Goal: Transaction & Acquisition: Purchase product/service

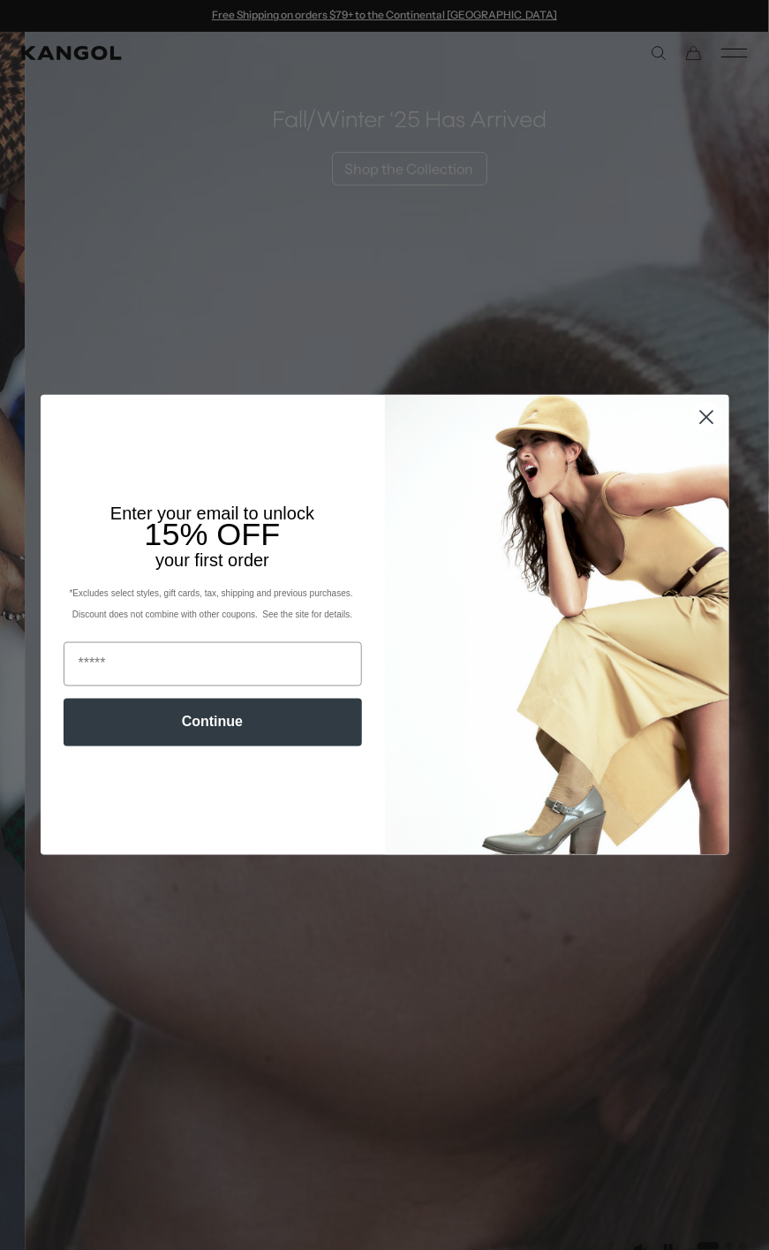
click at [701, 409] on circle "Close dialog" at bounding box center [706, 417] width 29 height 29
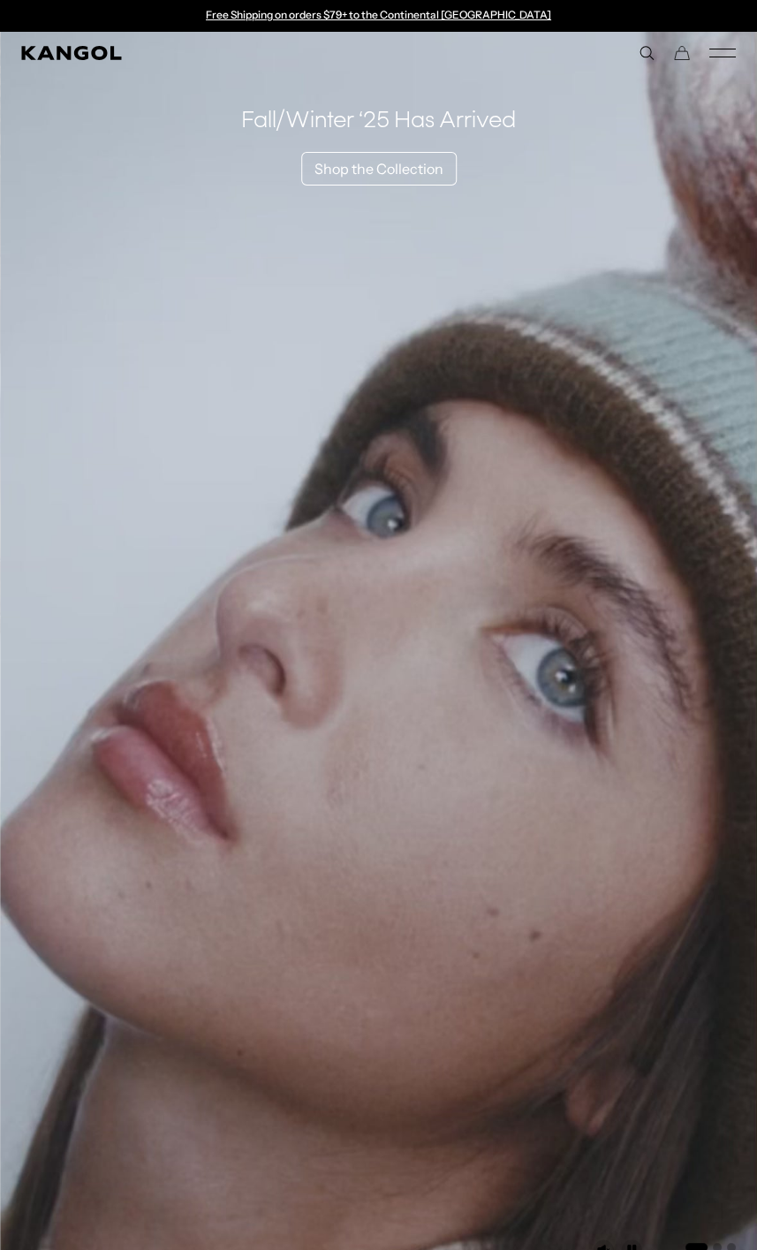
click at [718, 49] on rect "Mobile Menu" at bounding box center [722, 49] width 26 height 1
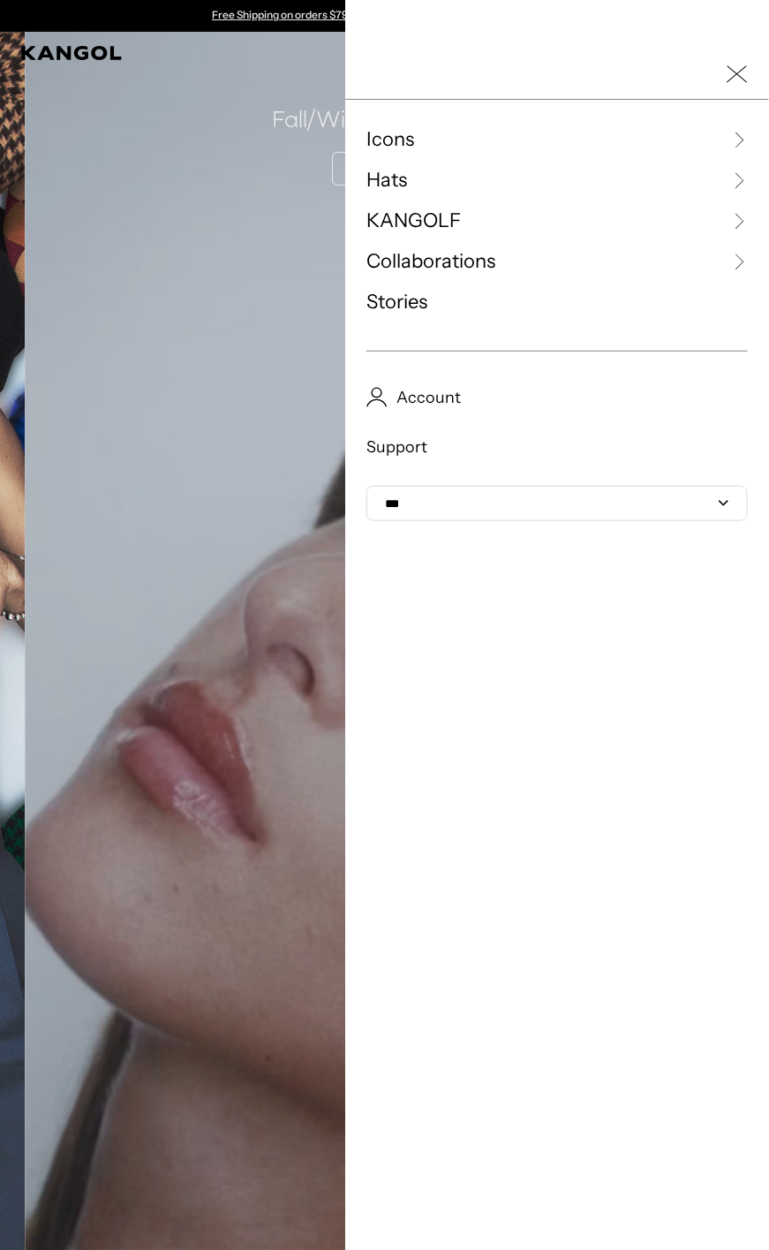
click at [727, 74] on icon "Close Mobile Nav" at bounding box center [737, 74] width 21 height 21
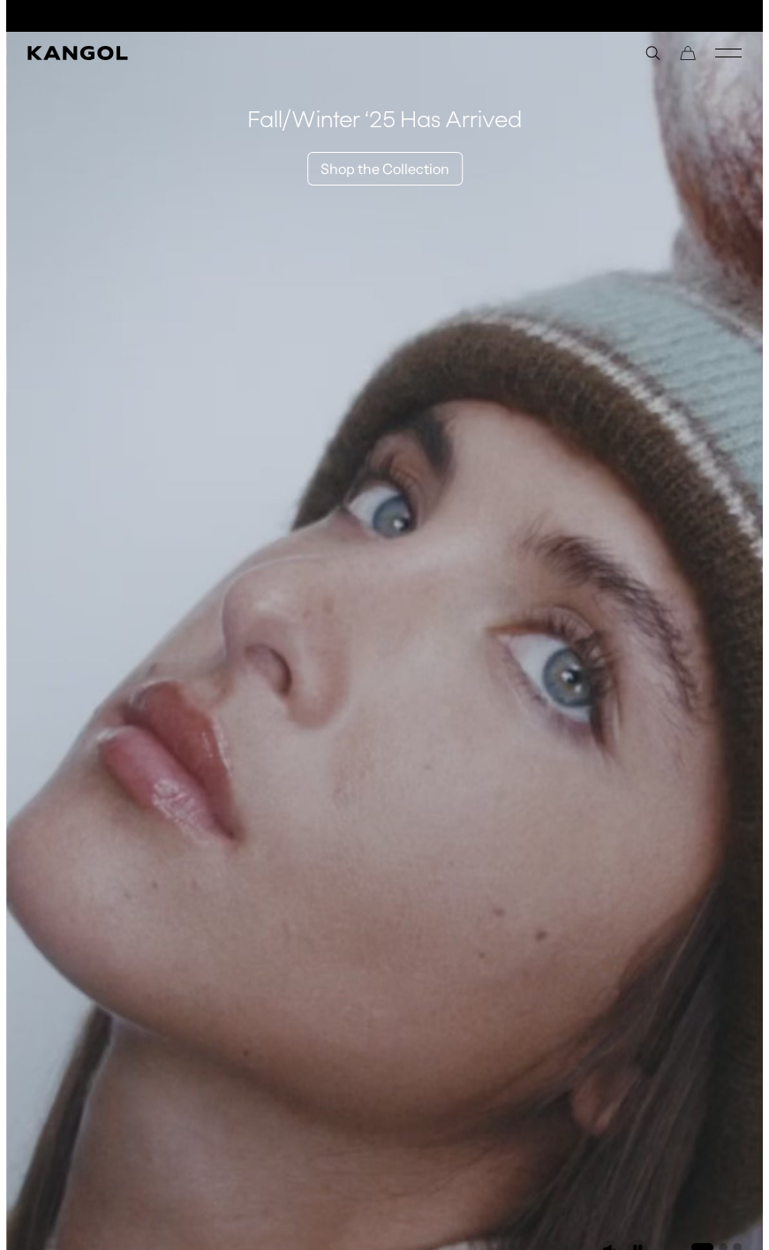
scroll to position [0, 364]
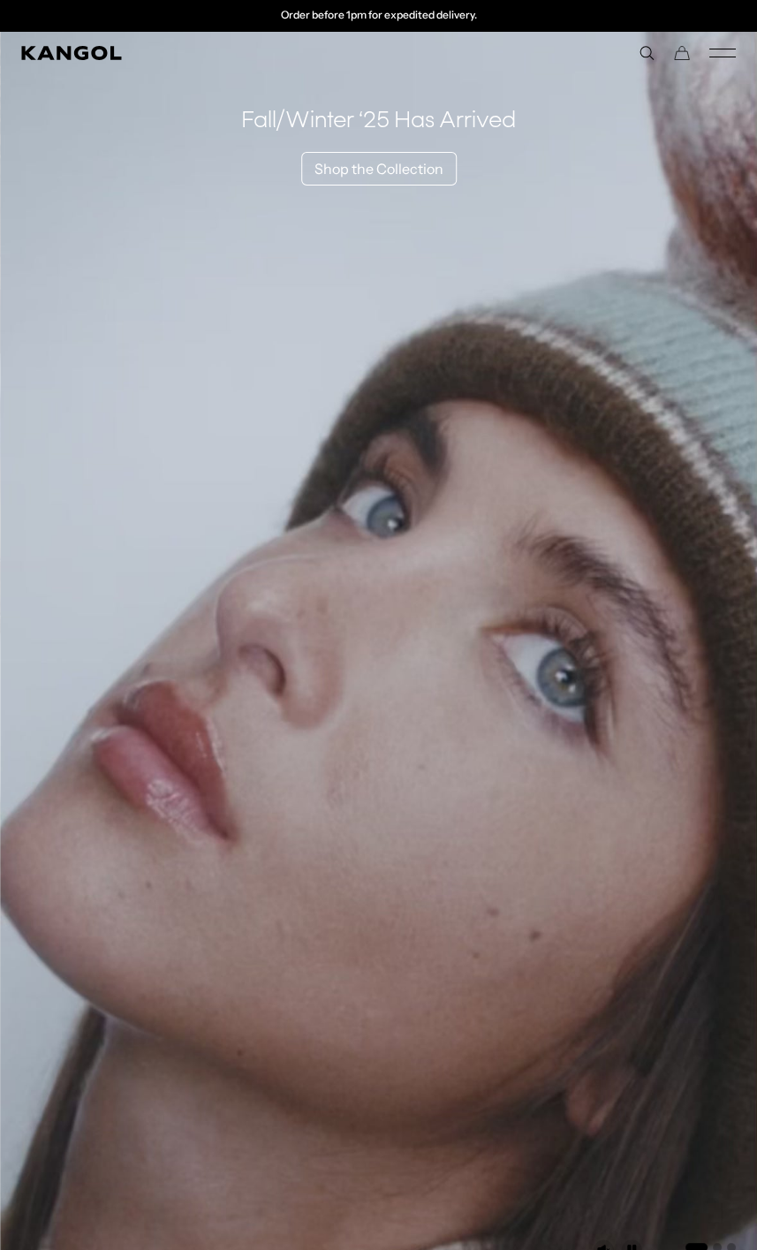
click at [715, 47] on icon "Mobile Menu" at bounding box center [722, 53] width 26 height 16
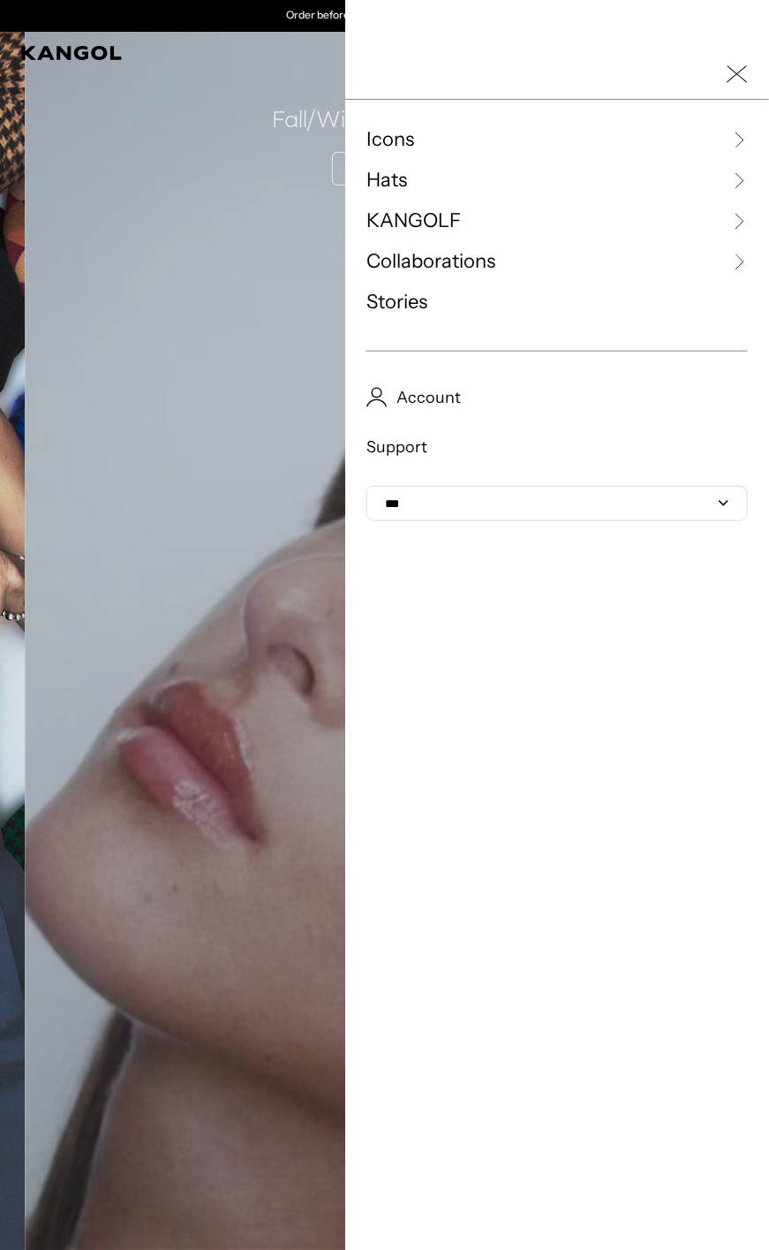
click at [396, 177] on link "Hats" at bounding box center [558, 180] width 382 height 26
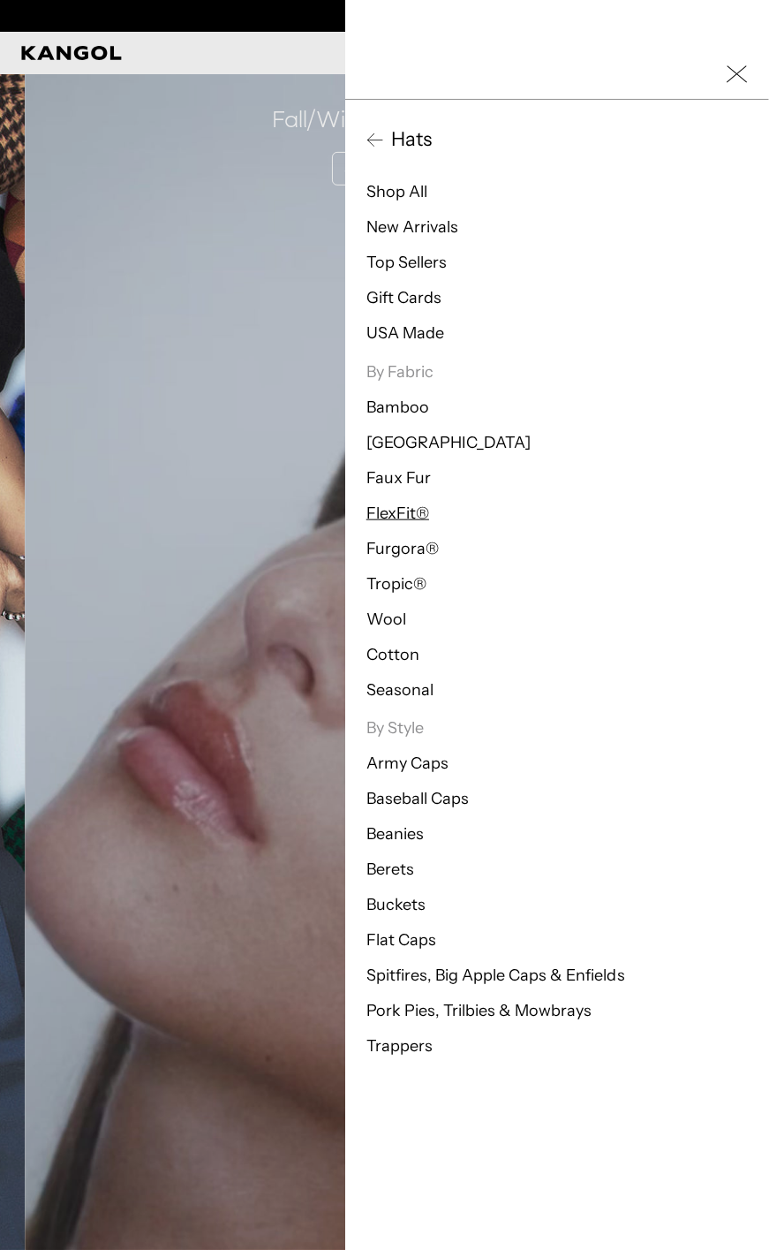
scroll to position [0, 0]
click at [384, 130] on span "Hats" at bounding box center [408, 139] width 48 height 26
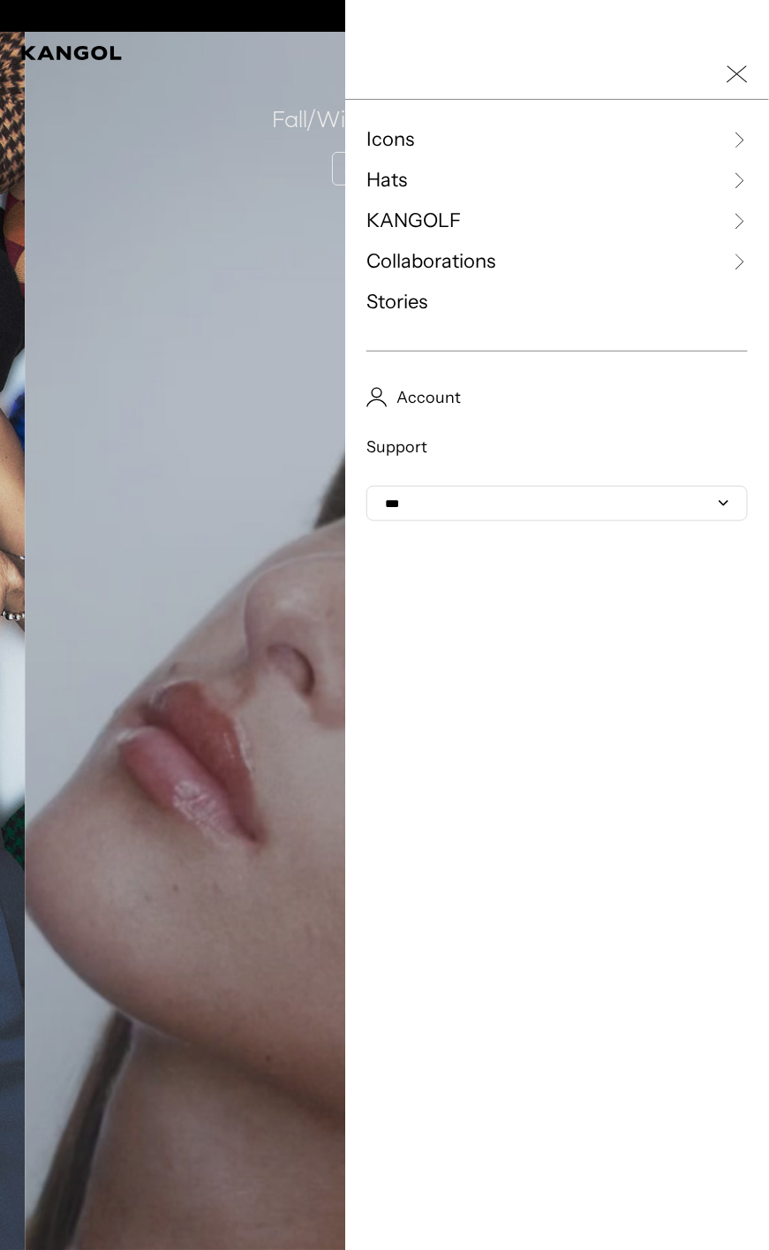
scroll to position [0, 364]
click at [730, 181] on icon at bounding box center [739, 180] width 18 height 18
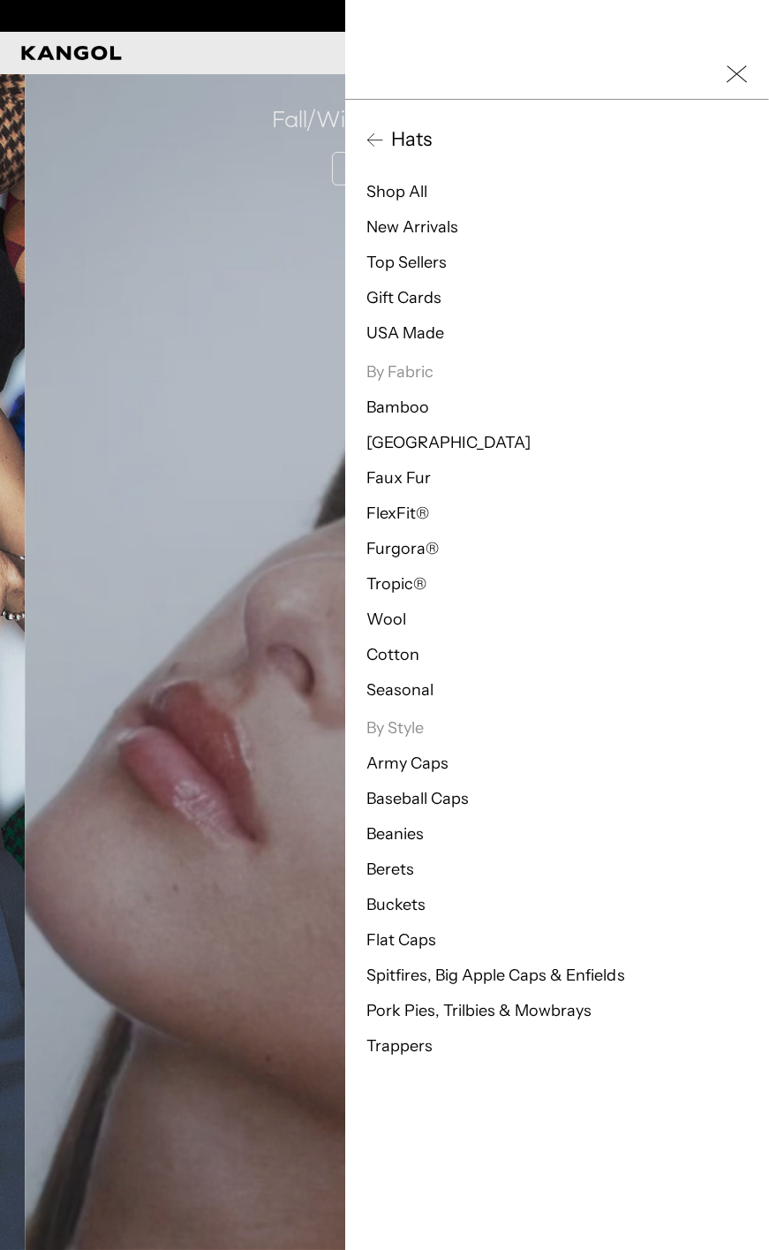
scroll to position [0, 0]
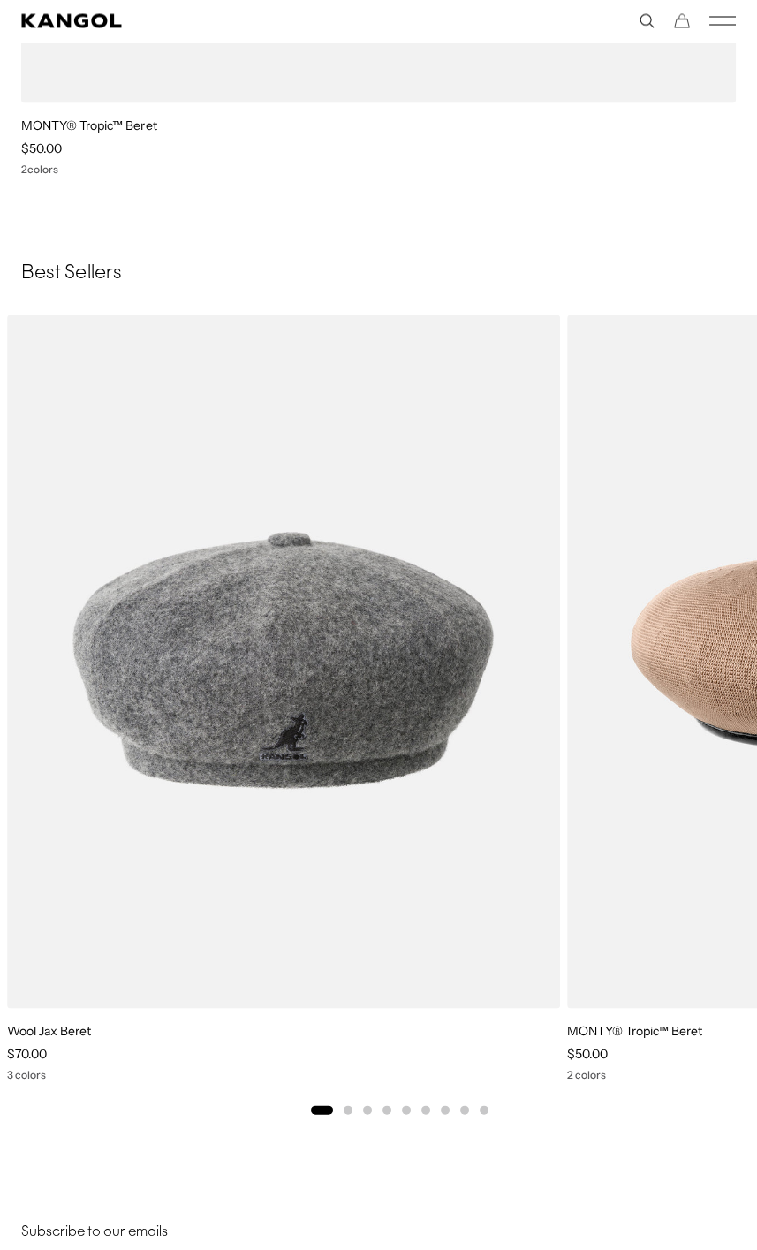
scroll to position [0, 364]
click at [349, 1106] on button "Go to slide 2" at bounding box center [348, 1110] width 9 height 9
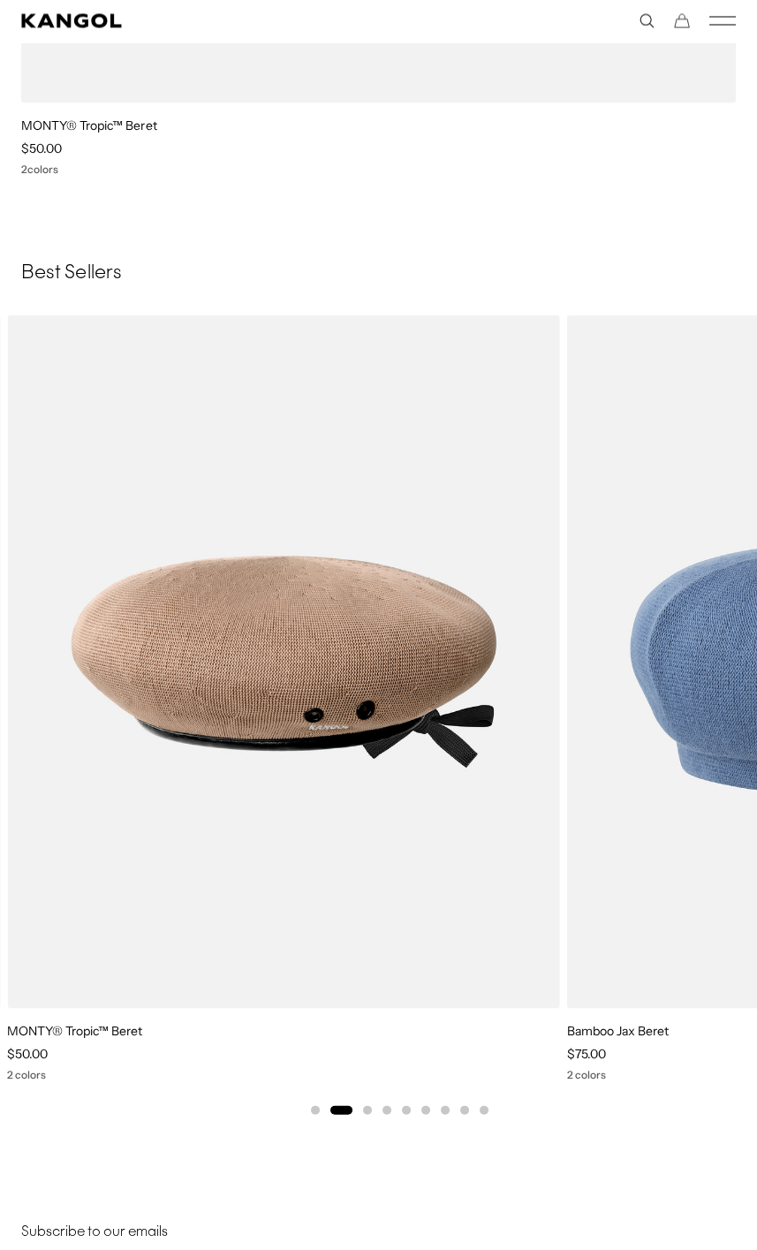
scroll to position [0, 0]
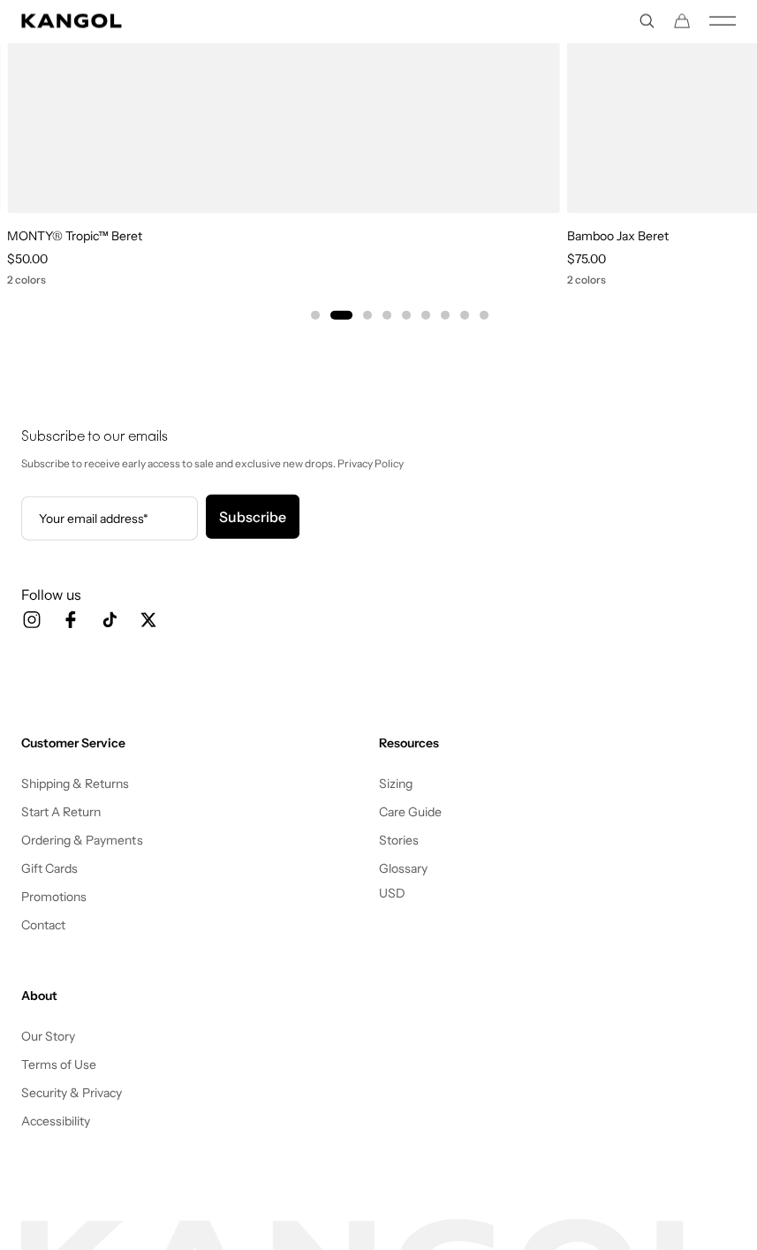
click at [367, 313] on button "Go to slide 3" at bounding box center [367, 315] width 9 height 9
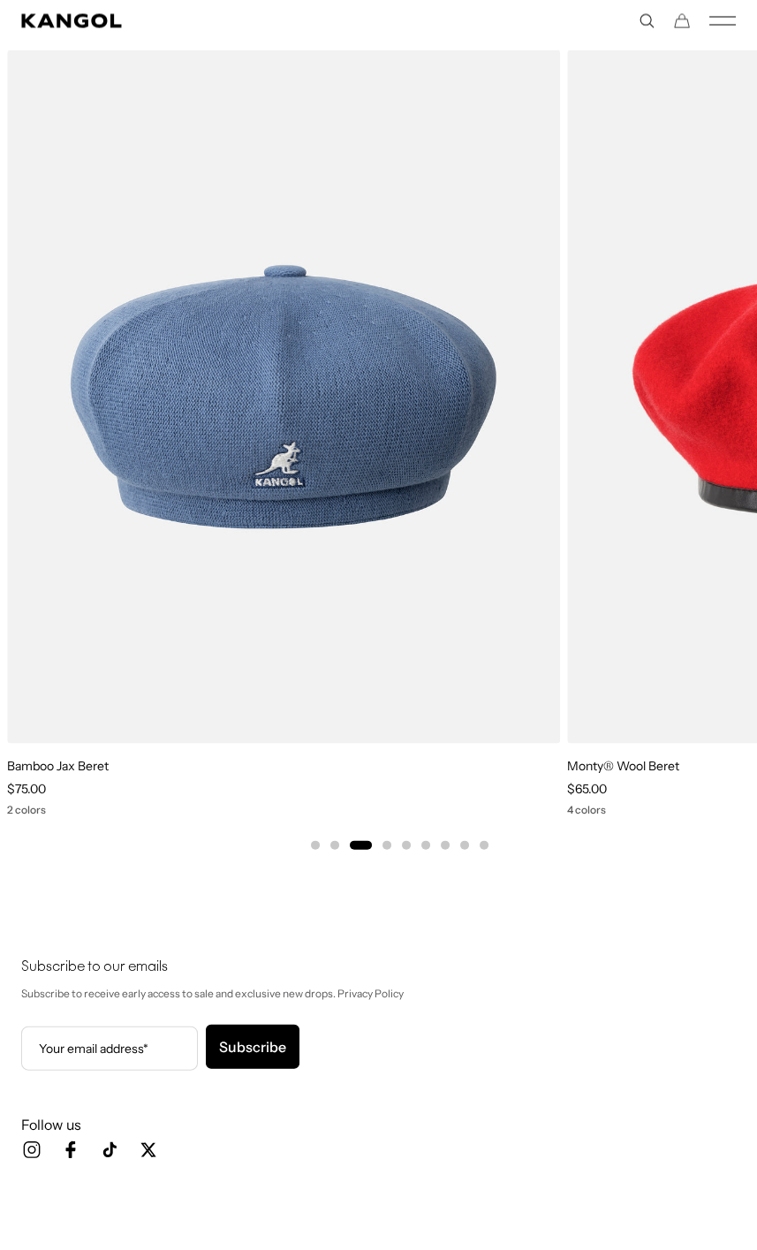
click at [725, 26] on icon "Mobile Menu" at bounding box center [722, 21] width 26 height 16
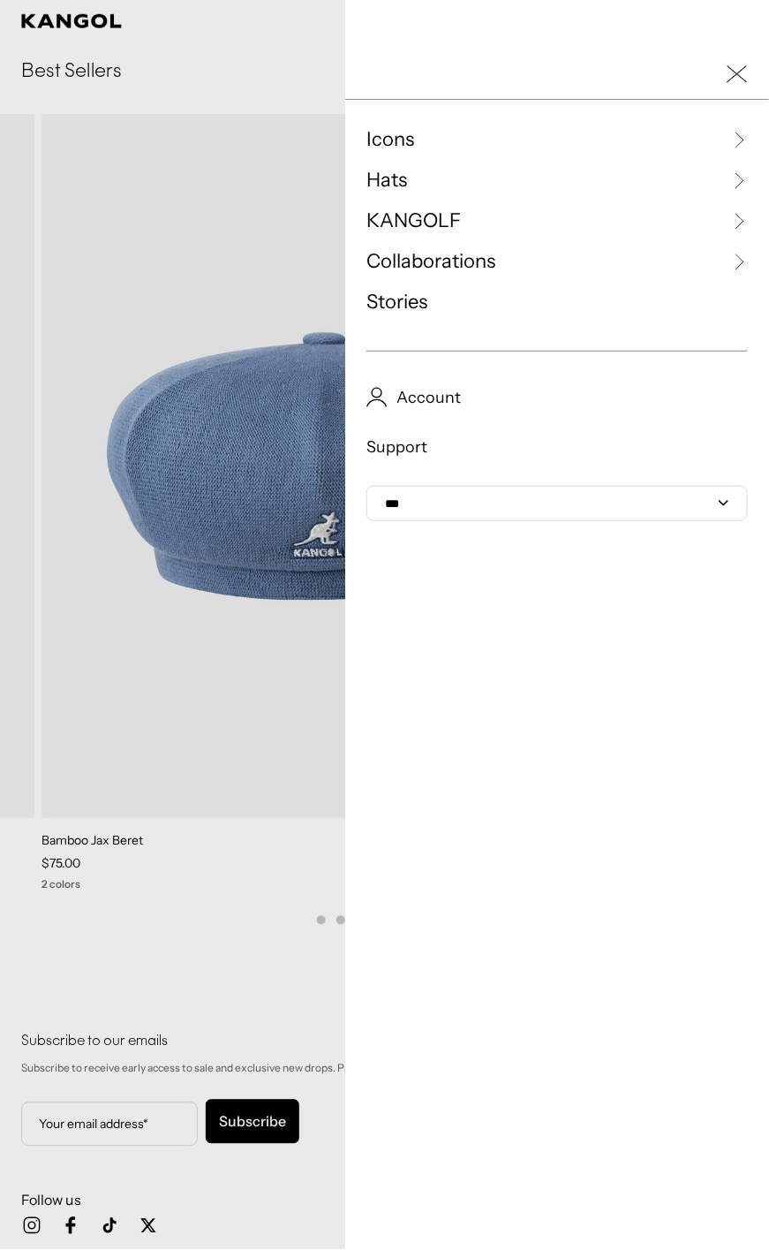
click at [376, 176] on span "Hats" at bounding box center [387, 180] width 41 height 26
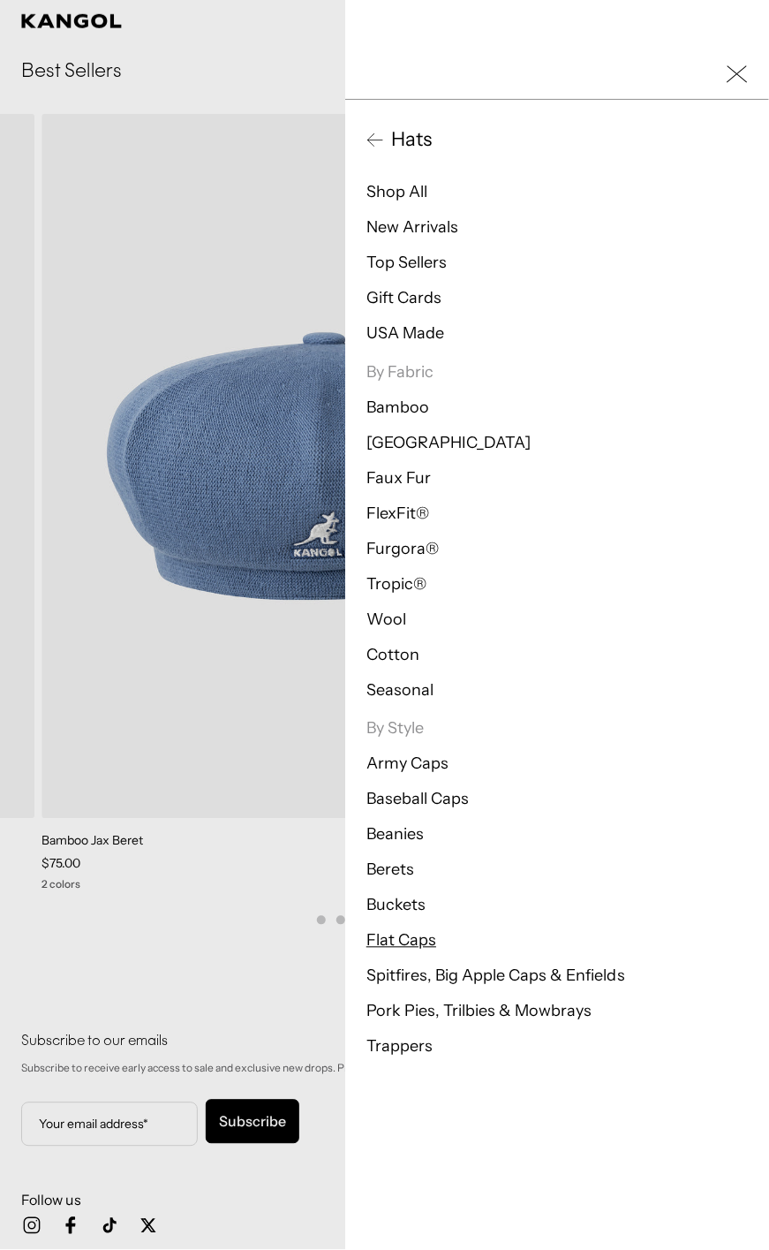
click at [389, 945] on link "Flat Caps" at bounding box center [402, 940] width 70 height 19
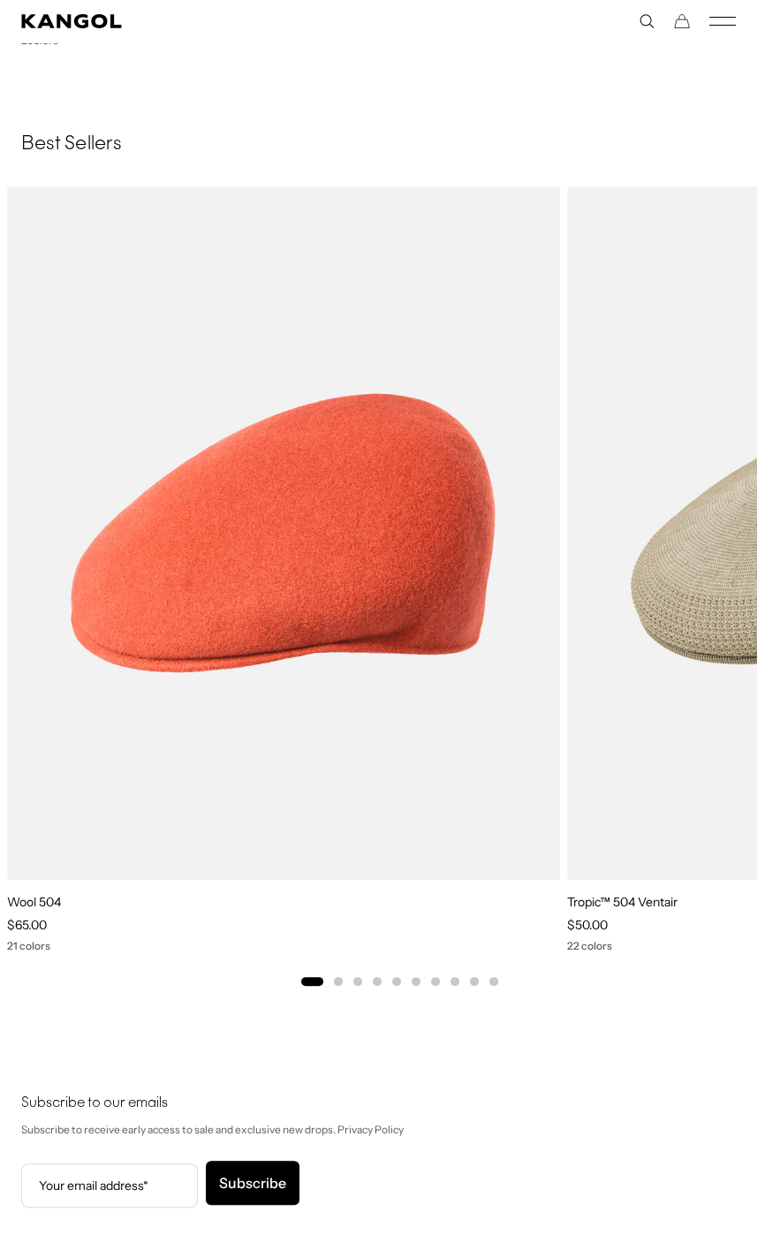
click at [342, 973] on li "Select a slide to show" at bounding box center [338, 980] width 9 height 14
click at [336, 977] on button "Go to slide 2" at bounding box center [338, 981] width 9 height 9
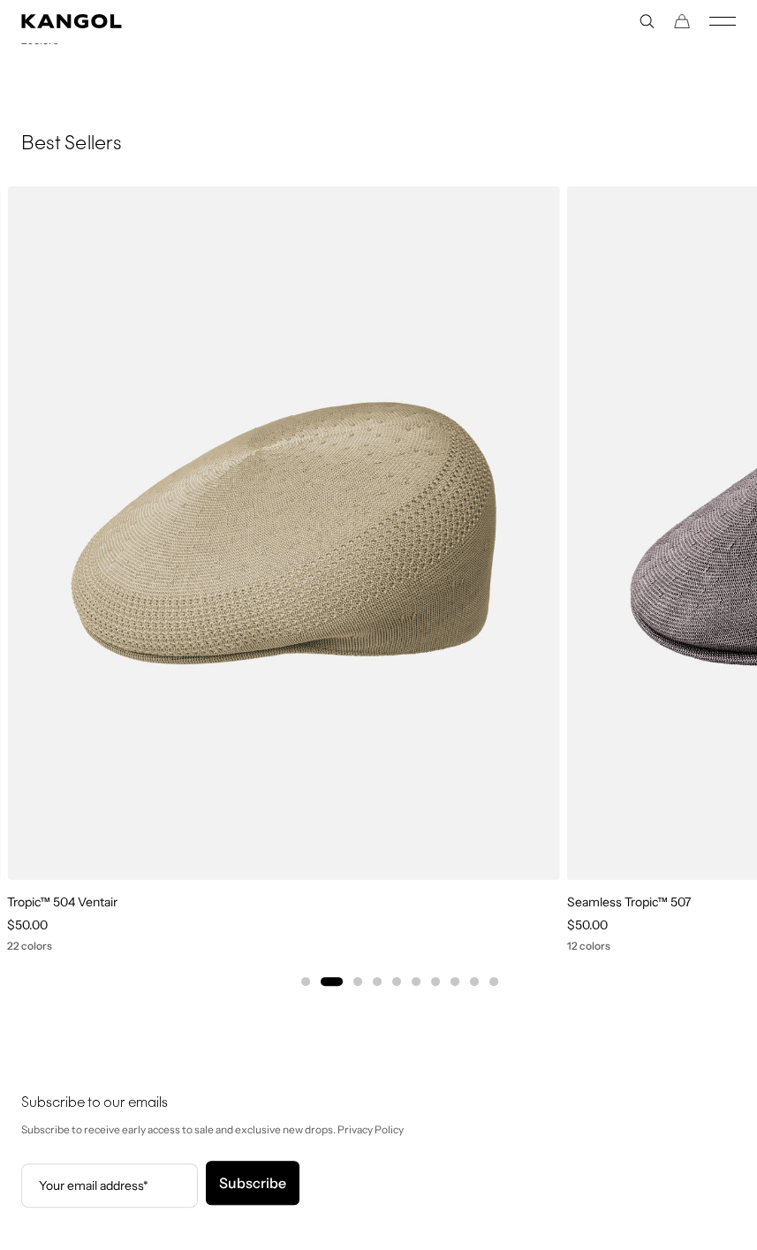
click at [353, 977] on button "Go to slide 3" at bounding box center [357, 981] width 9 height 9
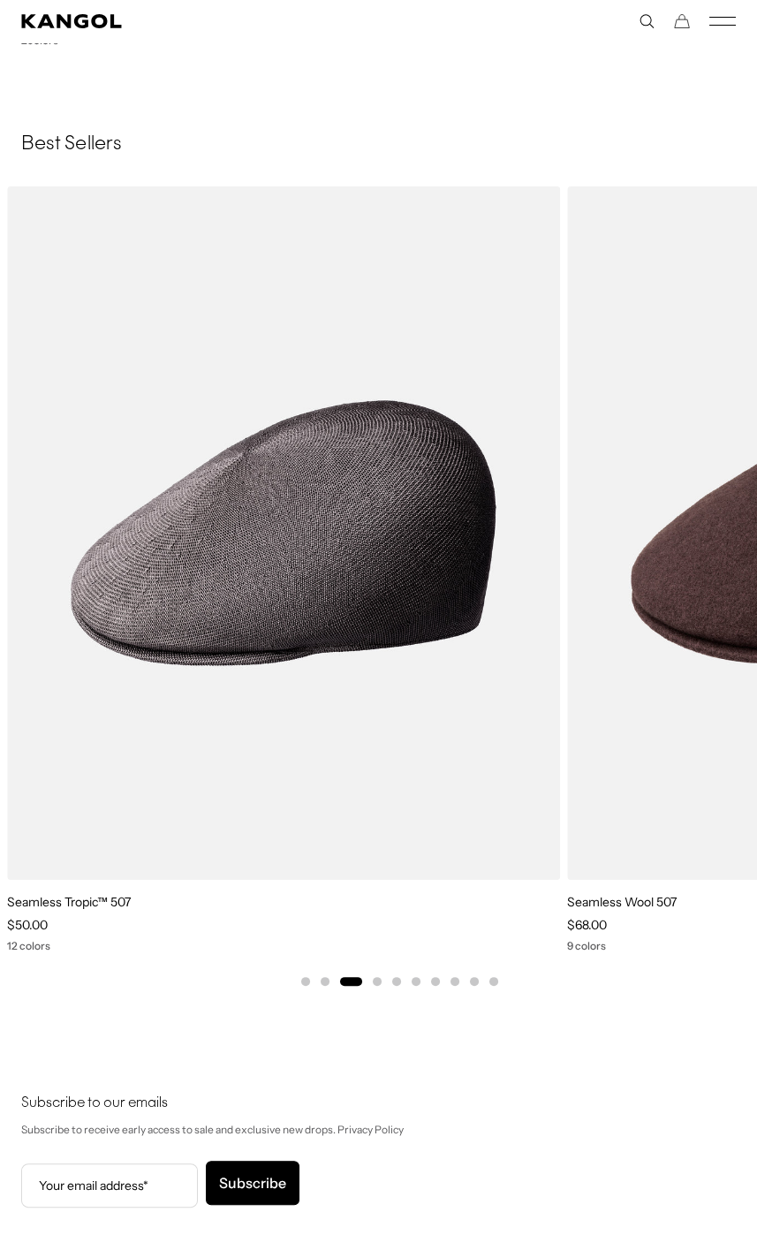
click at [373, 979] on button "Go to slide 4" at bounding box center [377, 981] width 9 height 9
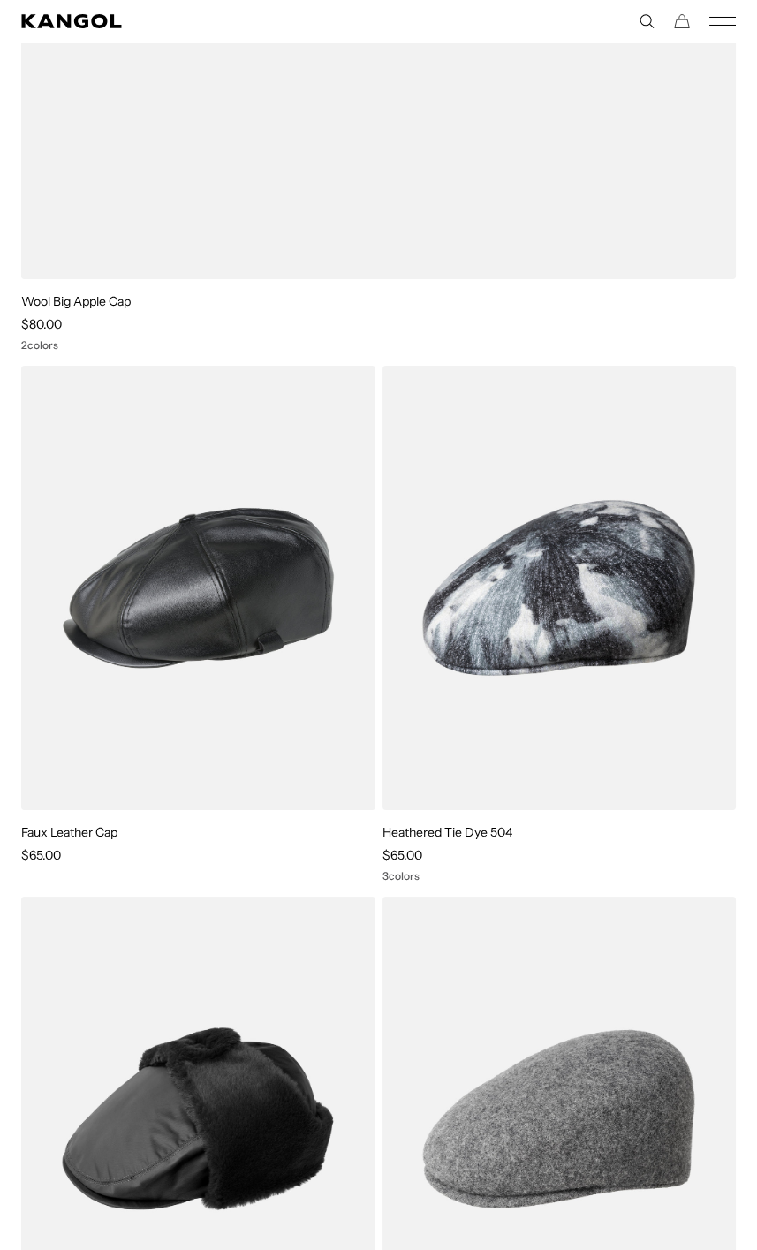
scroll to position [0, 364]
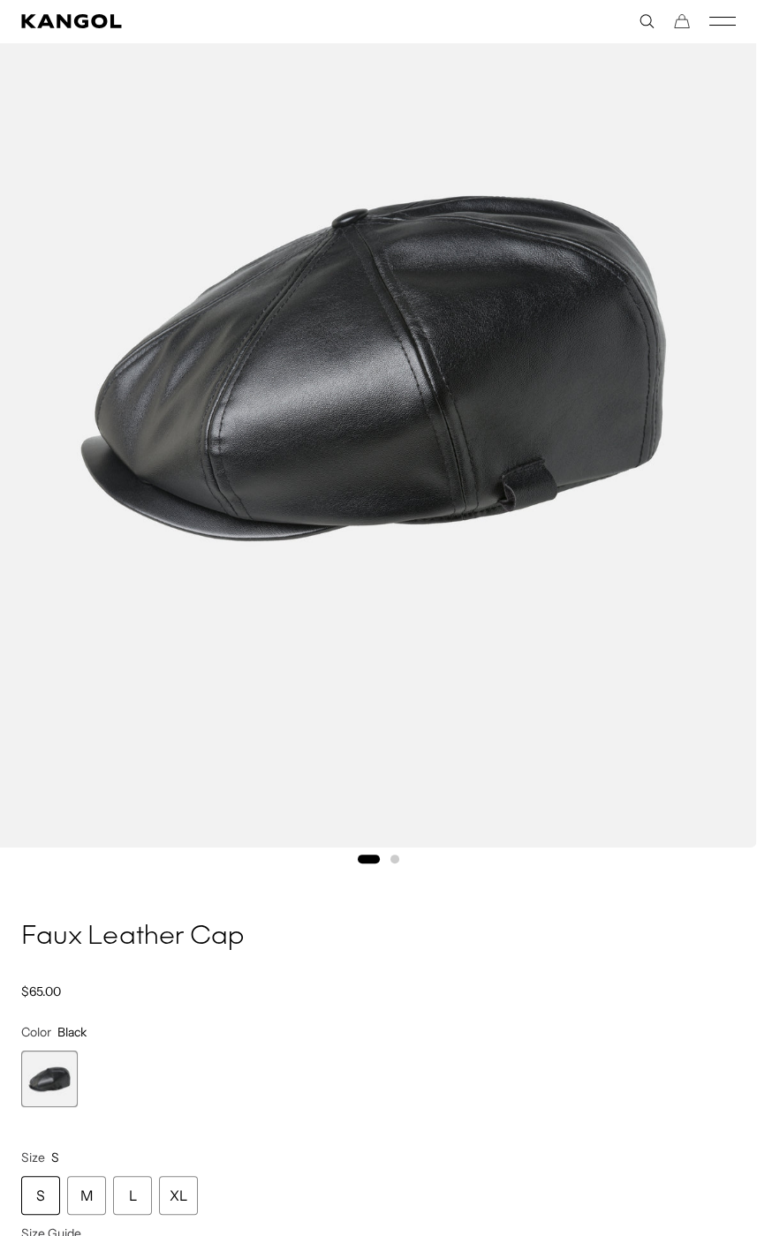
click at [397, 860] on button "Go to slide 2" at bounding box center [394, 859] width 9 height 9
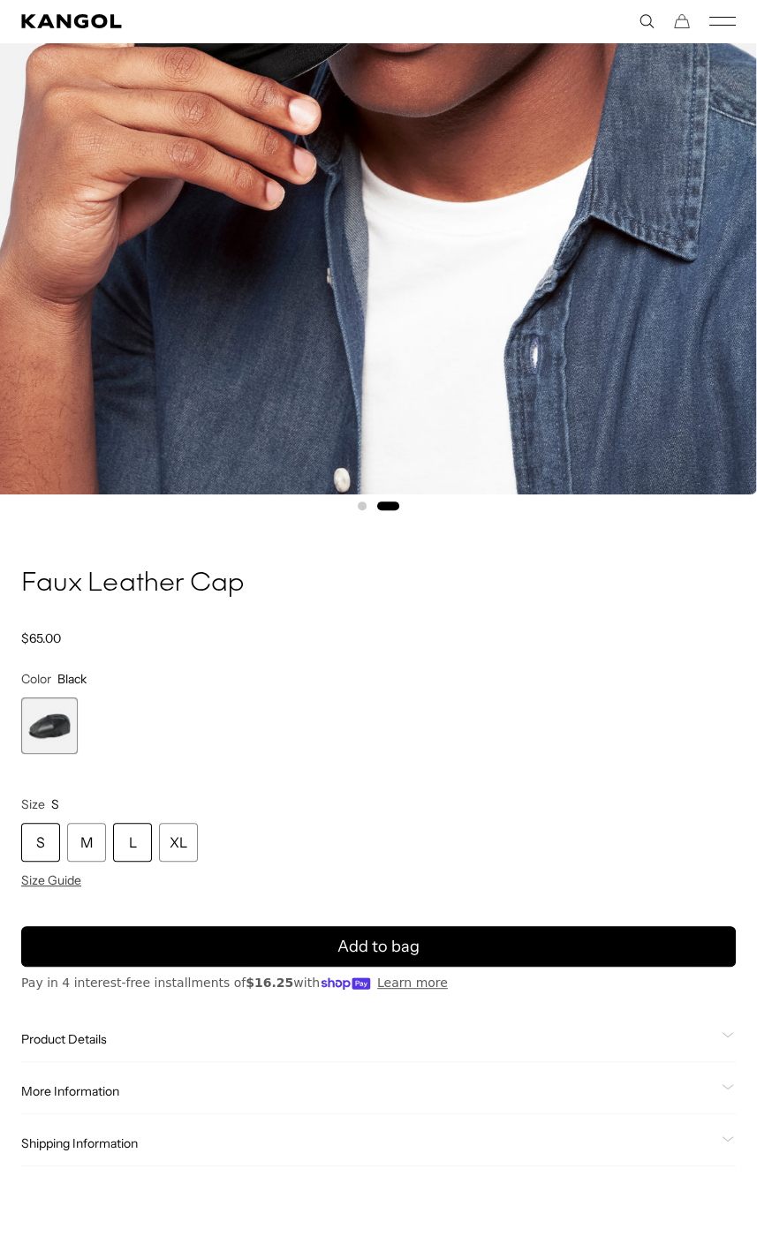
scroll to position [0, 364]
click at [115, 836] on div "L" at bounding box center [132, 842] width 39 height 39
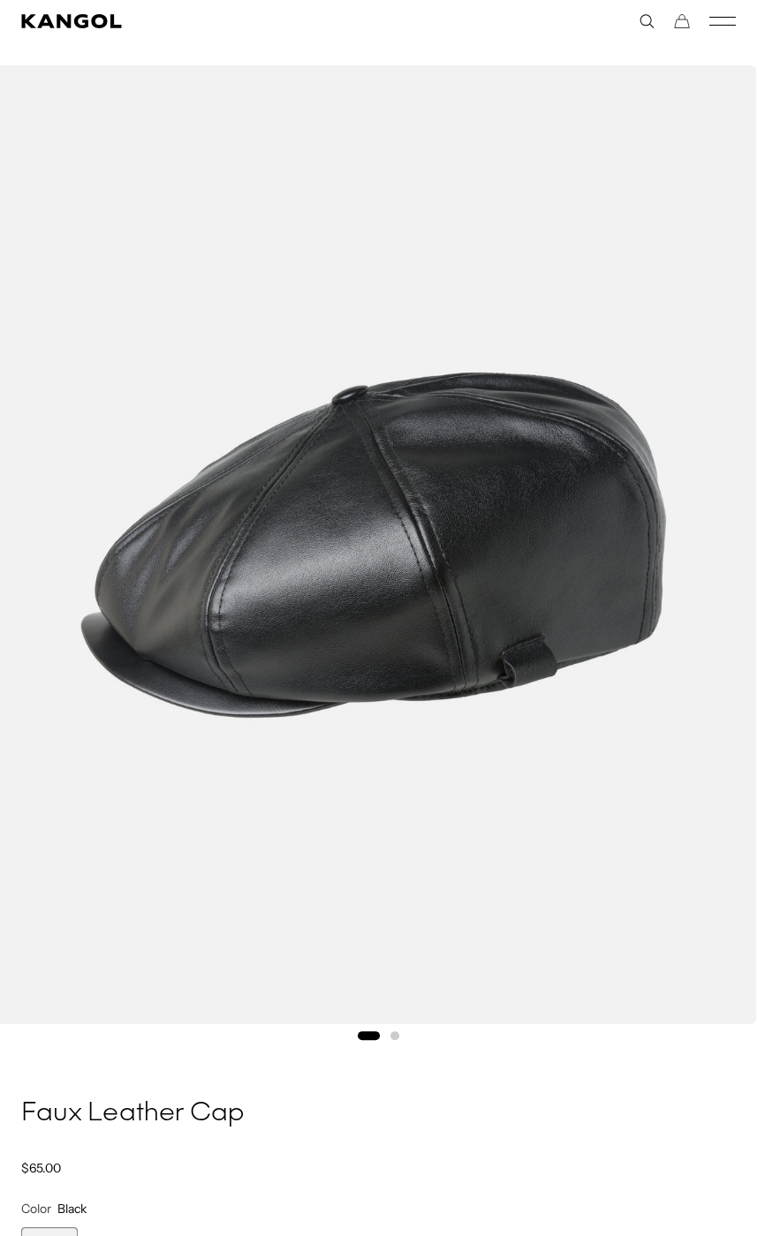
click at [726, 20] on icon "Mobile Menu" at bounding box center [722, 21] width 26 height 16
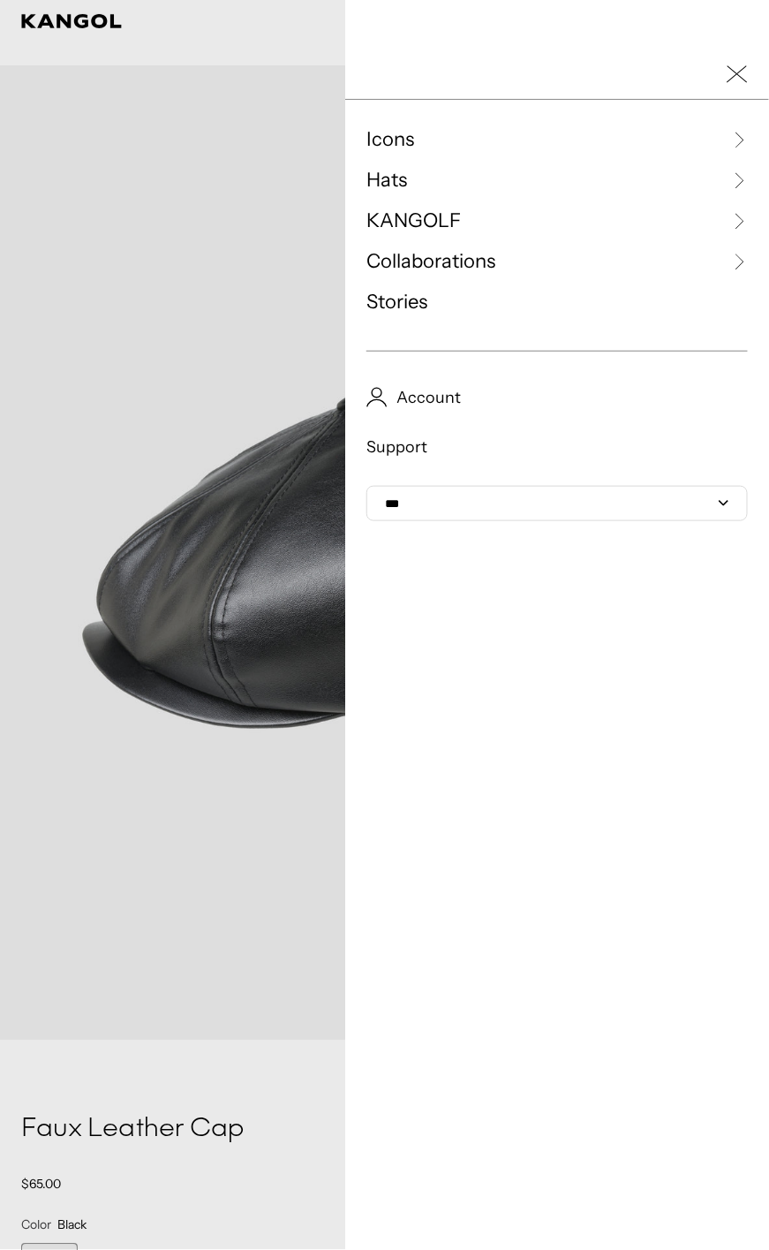
scroll to position [0, 364]
click at [445, 257] on span "Collaborations" at bounding box center [431, 261] width 129 height 26
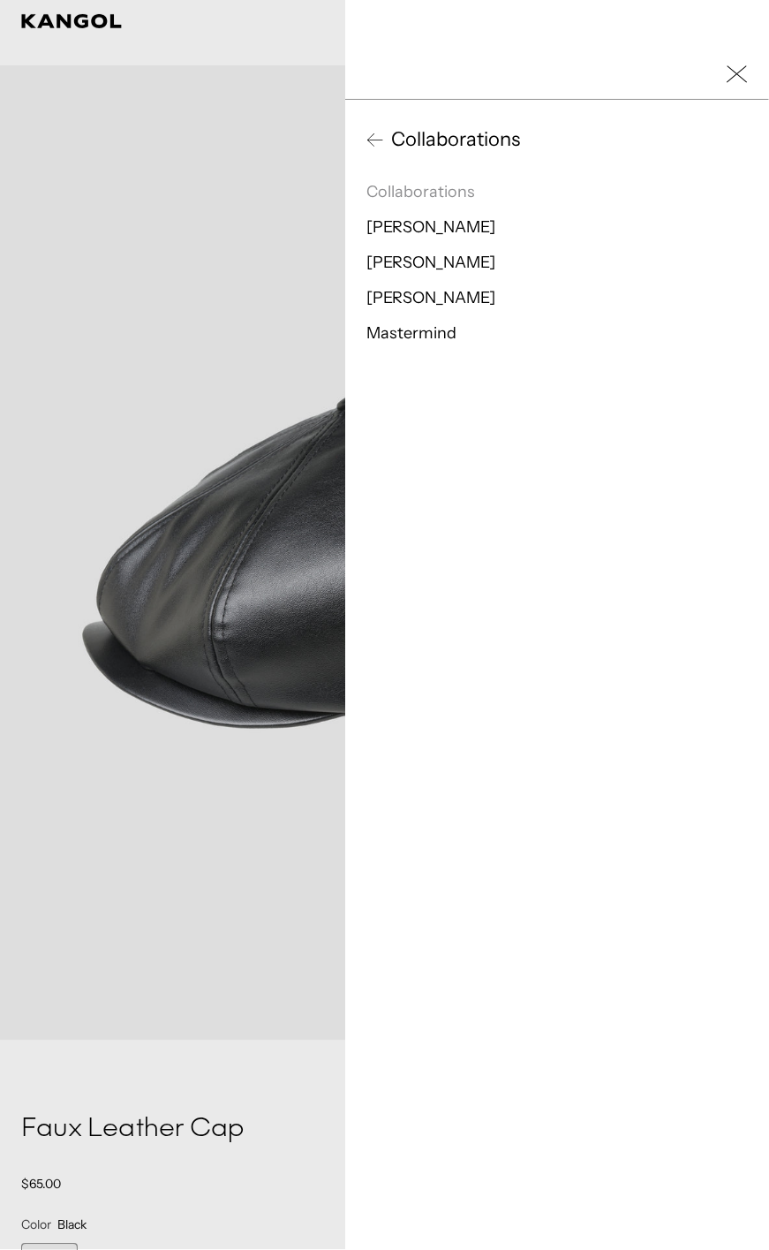
scroll to position [0, 0]
